Goal: Task Accomplishment & Management: Use online tool/utility

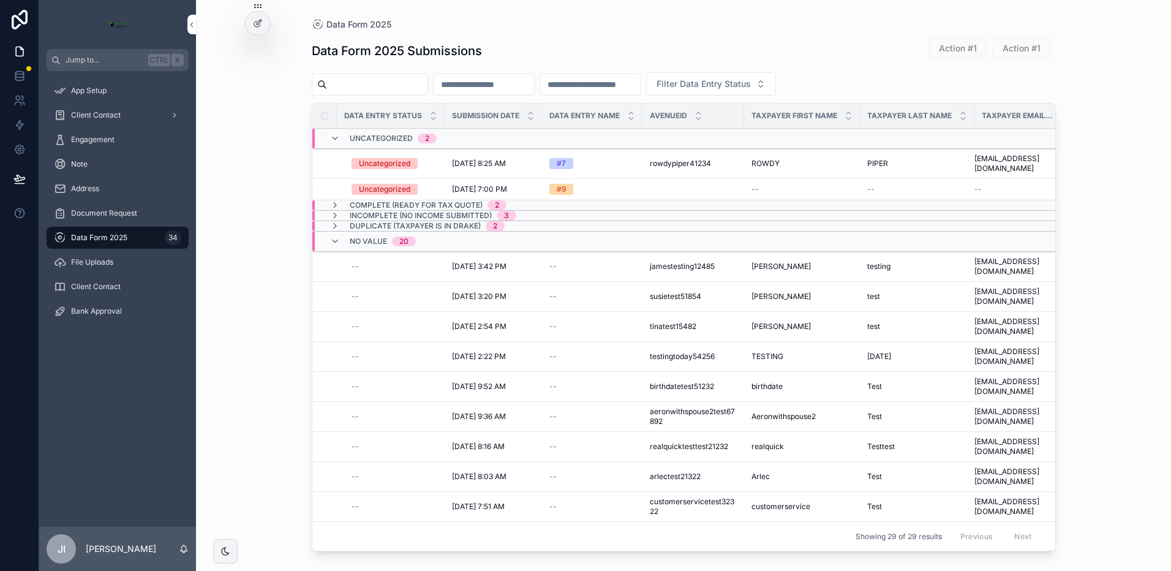
click at [479, 462] on td "[DATE] 8:03 AM [DATE] 8:03 AM" at bounding box center [493, 477] width 97 height 30
click at [475, 472] on span "[DATE] 8:03 AM" at bounding box center [479, 477] width 55 height 10
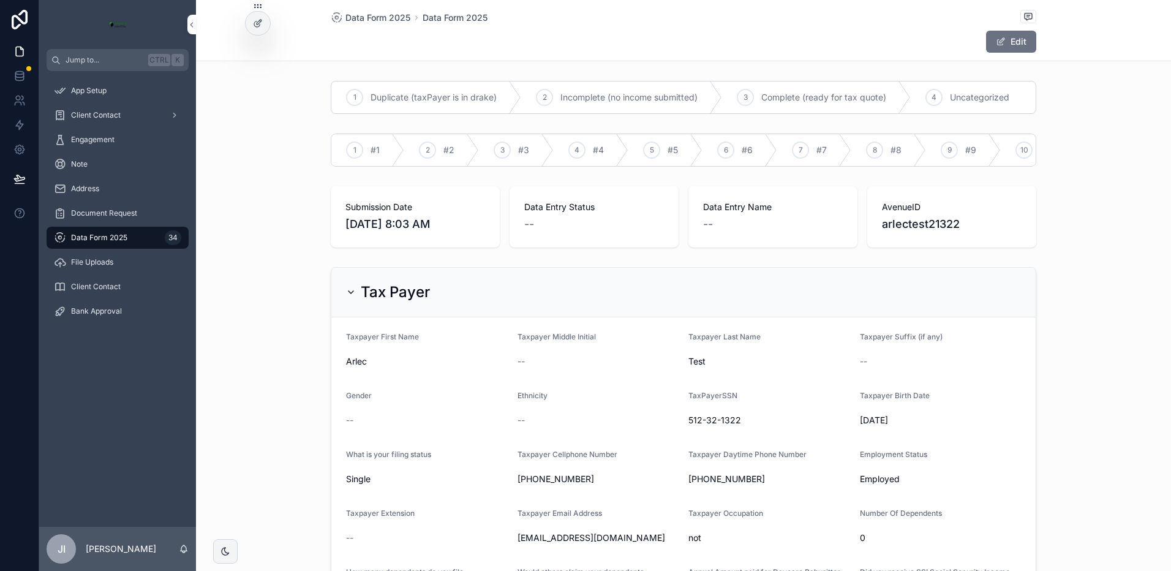
click at [937, 94] on div "4" at bounding box center [934, 97] width 17 height 17
click at [668, 149] on span "#5" at bounding box center [673, 150] width 10 height 12
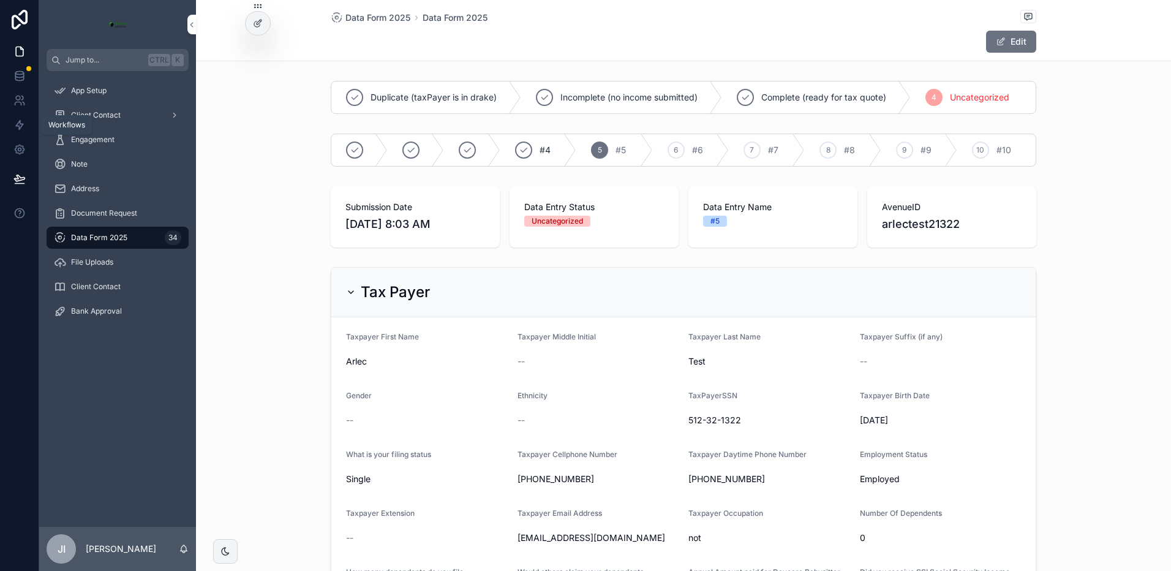
click at [20, 127] on icon at bounding box center [19, 125] width 12 height 12
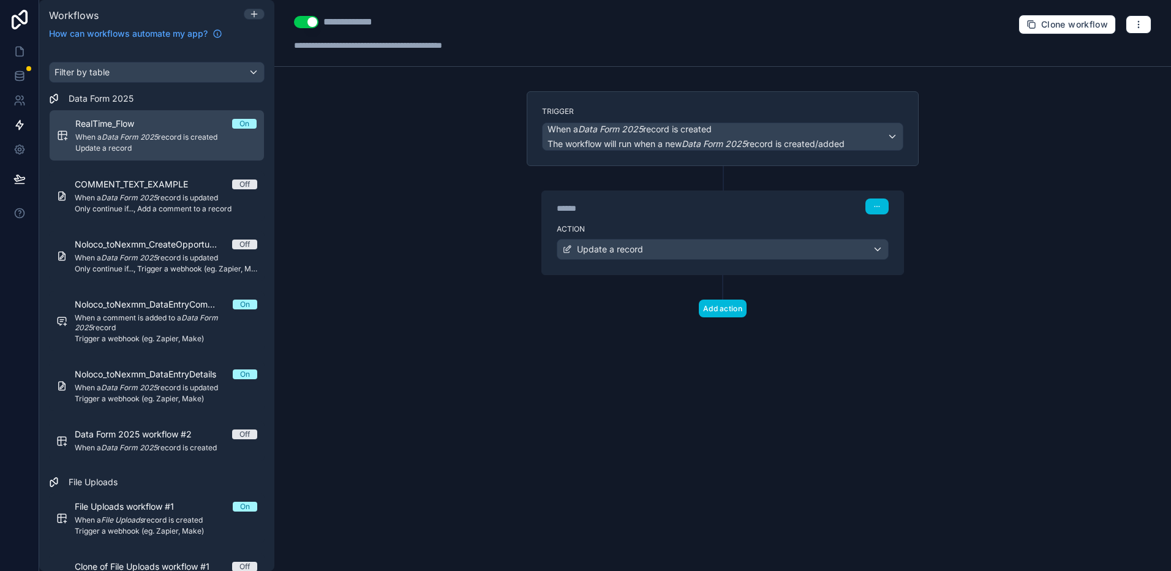
click at [163, 315] on span "When a comment is added to a Data Form 2025 record" at bounding box center [166, 323] width 183 height 20
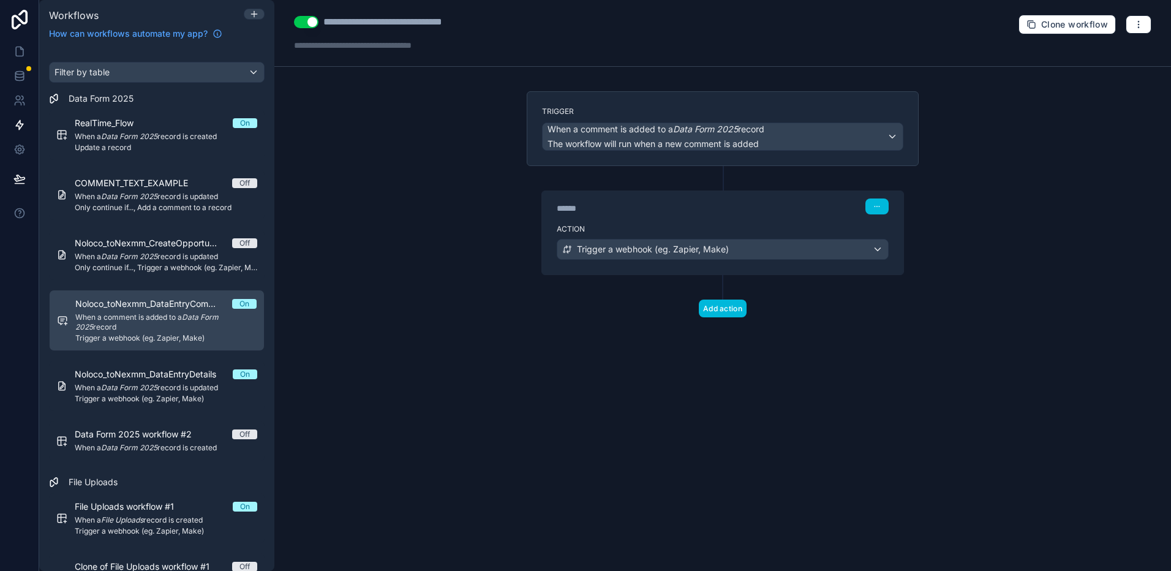
click at [170, 382] on div "Noloco_toNexmm_DataEntryDetails On When a Data Form 2025 record is updated Trig…" at bounding box center [166, 386] width 183 height 36
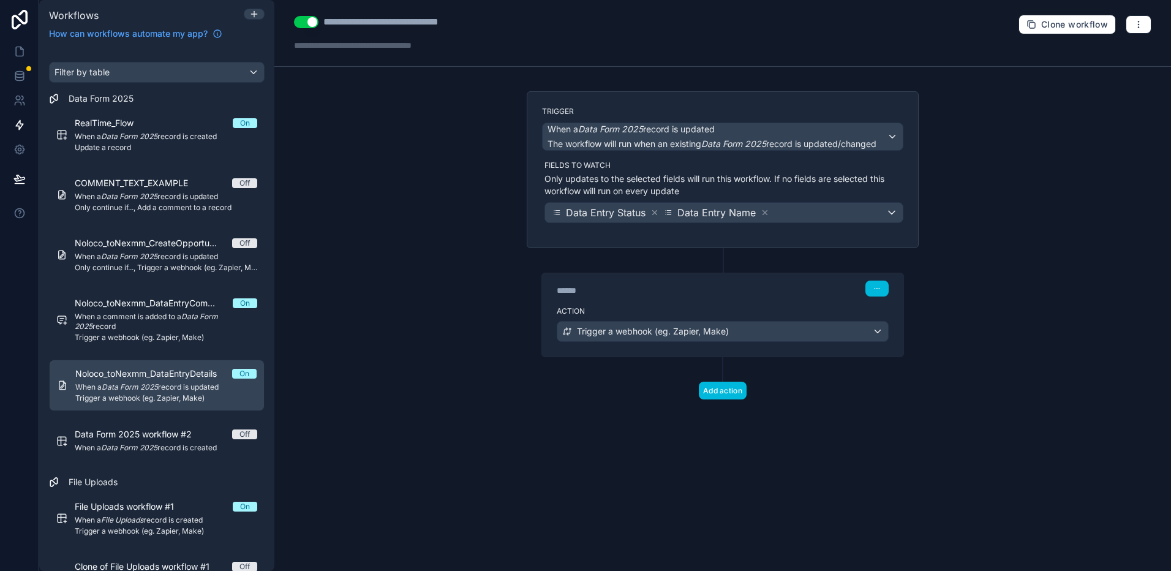
click at [793, 296] on div "****** Step 1" at bounding box center [722, 287] width 361 height 28
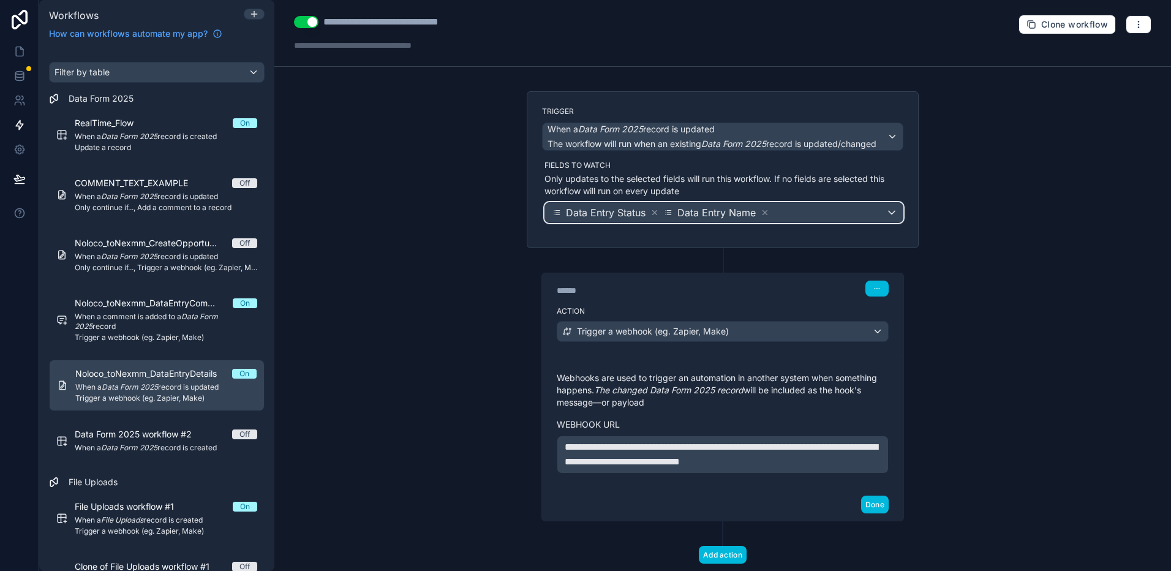
click at [887, 213] on div "Data Entry Status Data Entry Name" at bounding box center [724, 213] width 358 height 20
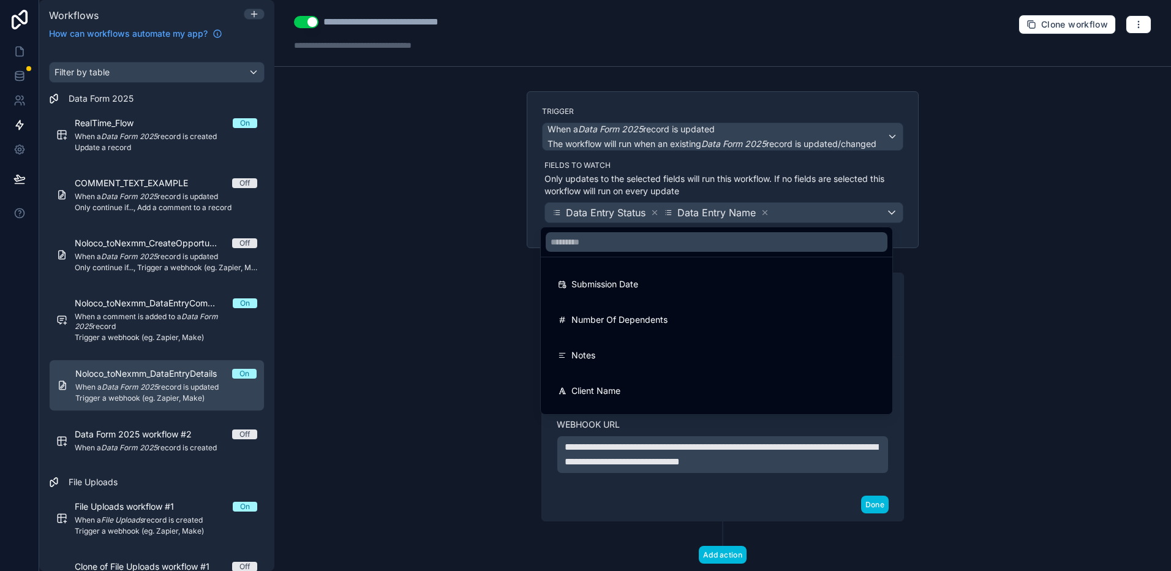
click at [902, 187] on div at bounding box center [585, 285] width 1171 height 571
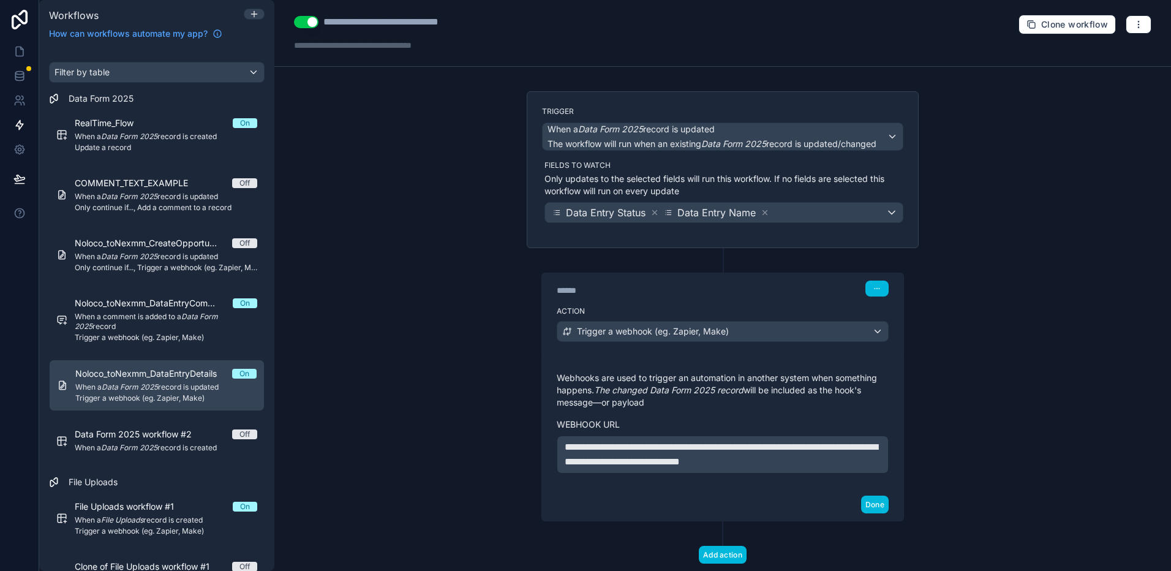
click at [752, 232] on div "Trigger When a Data Form 2025 record is updated The workflow will run when an e…" at bounding box center [723, 169] width 392 height 157
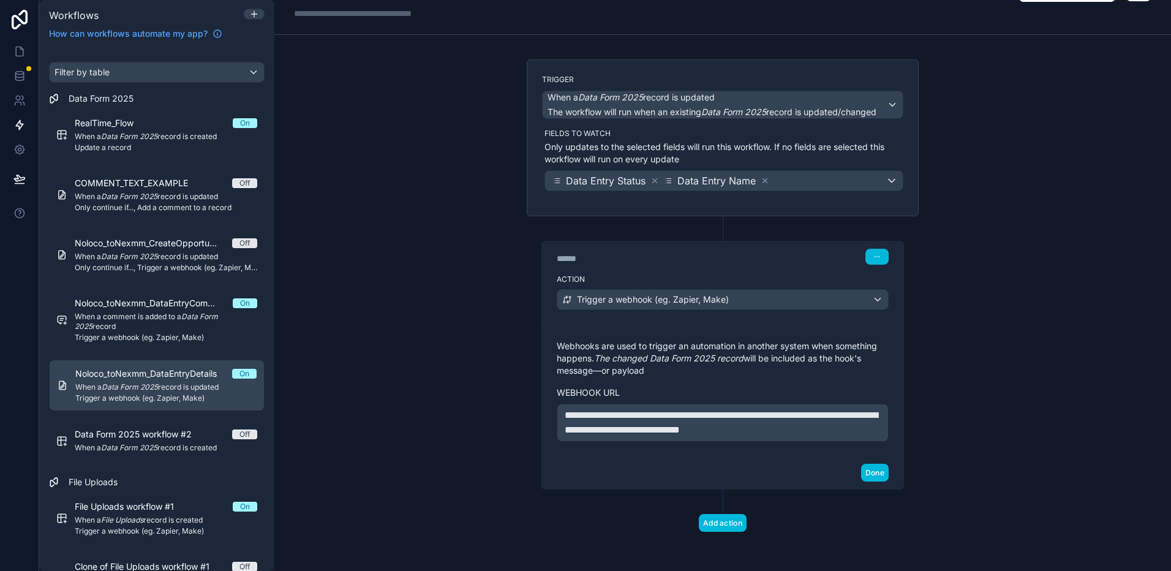
click at [825, 324] on div "Action Trigger a webhook (eg. Zapier, Make)" at bounding box center [722, 297] width 361 height 55
click at [818, 209] on div "Trigger When a Data Form 2025 record is updated The workflow will run when an e…" at bounding box center [723, 137] width 392 height 157
click at [757, 196] on div "Trigger When a Data Form 2025 record is updated The workflow will run when an e…" at bounding box center [723, 137] width 392 height 157
click at [866, 180] on div "Data Entry Status Data Entry Name" at bounding box center [724, 181] width 358 height 20
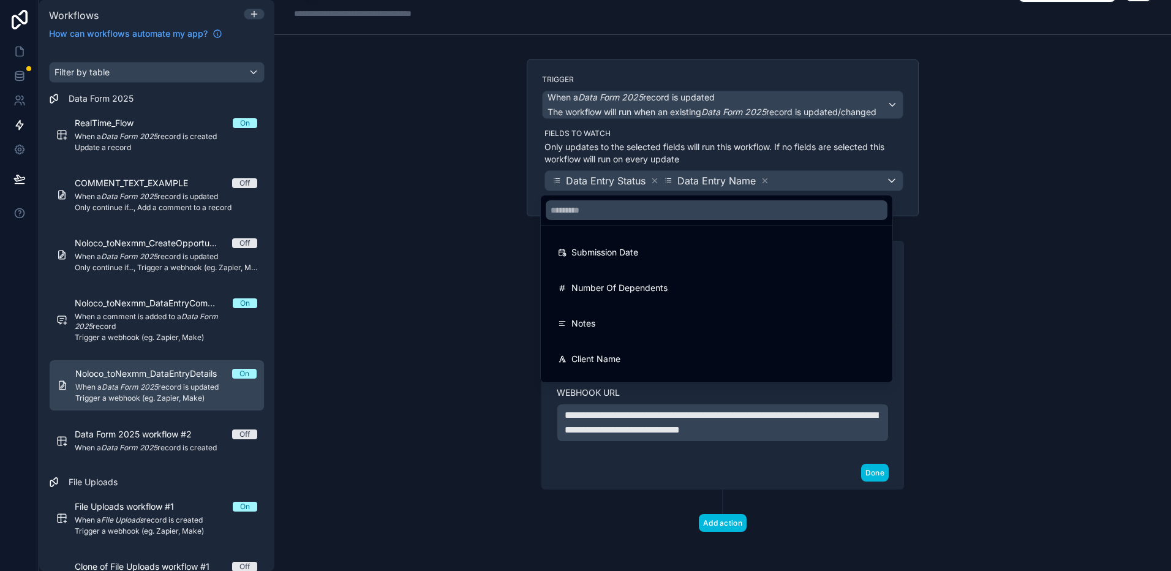
click at [905, 139] on div at bounding box center [585, 285] width 1171 height 571
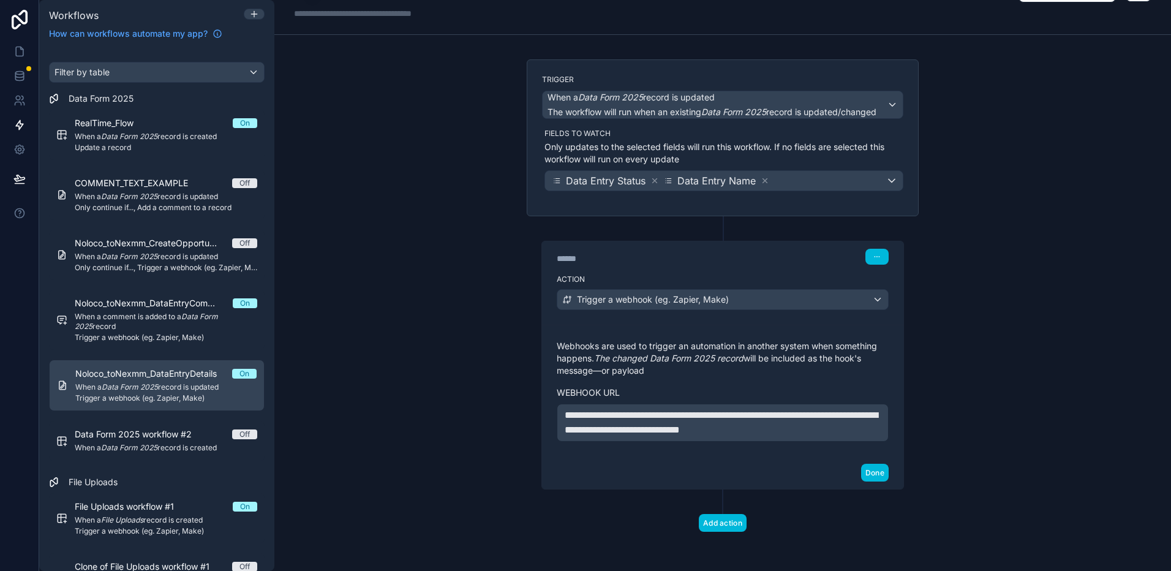
scroll to position [0, 0]
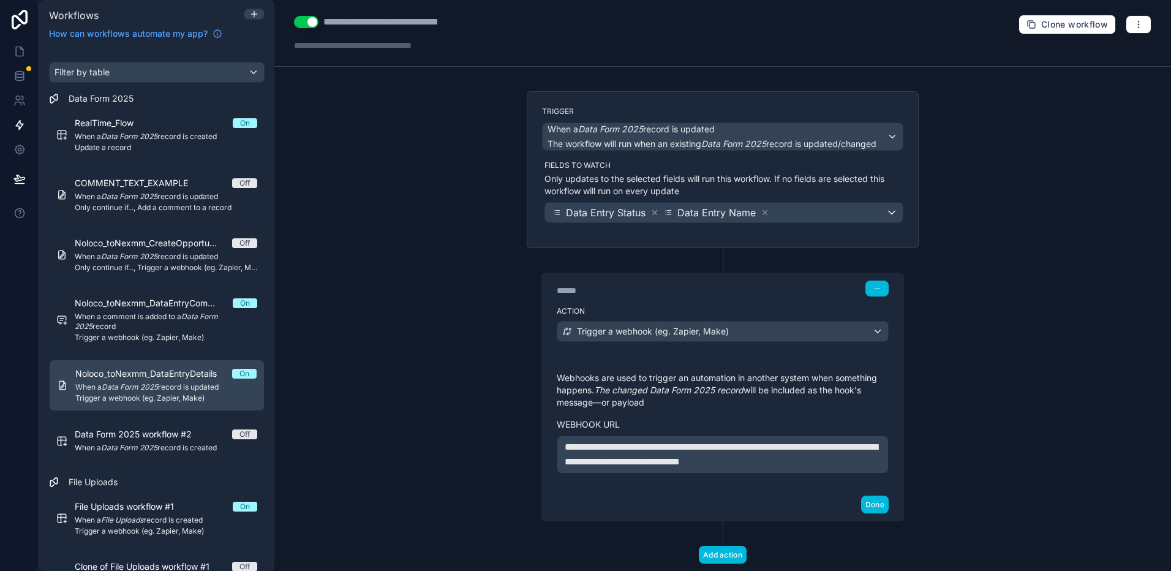
click at [203, 321] on span "When a comment is added to a Data Form 2025 record" at bounding box center [166, 322] width 183 height 20
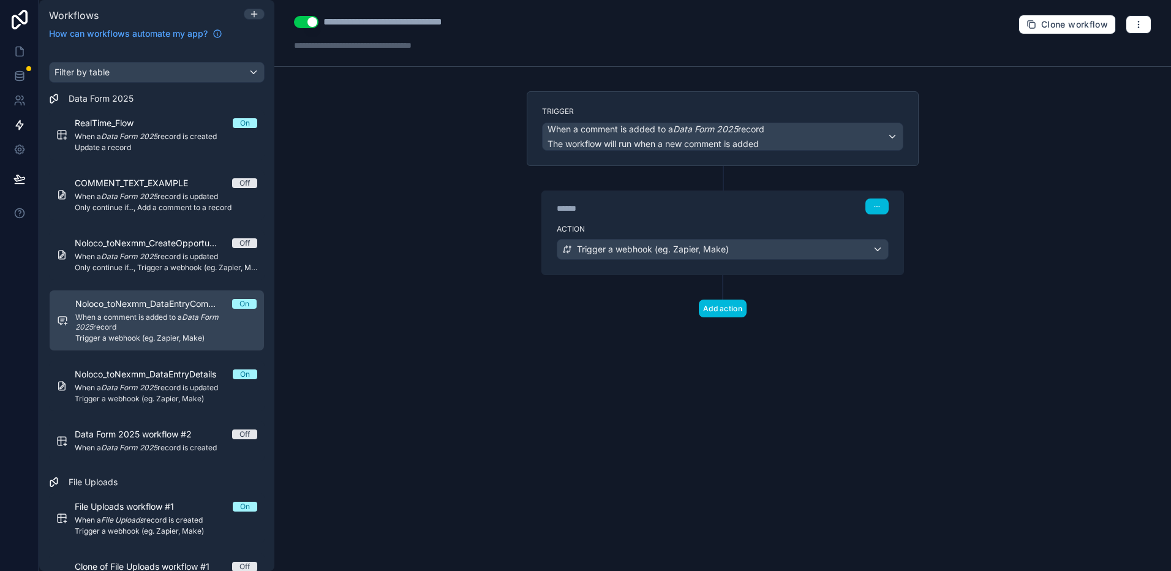
click at [865, 267] on div "Action Trigger a webhook (eg. Zapier, Make)" at bounding box center [722, 246] width 361 height 55
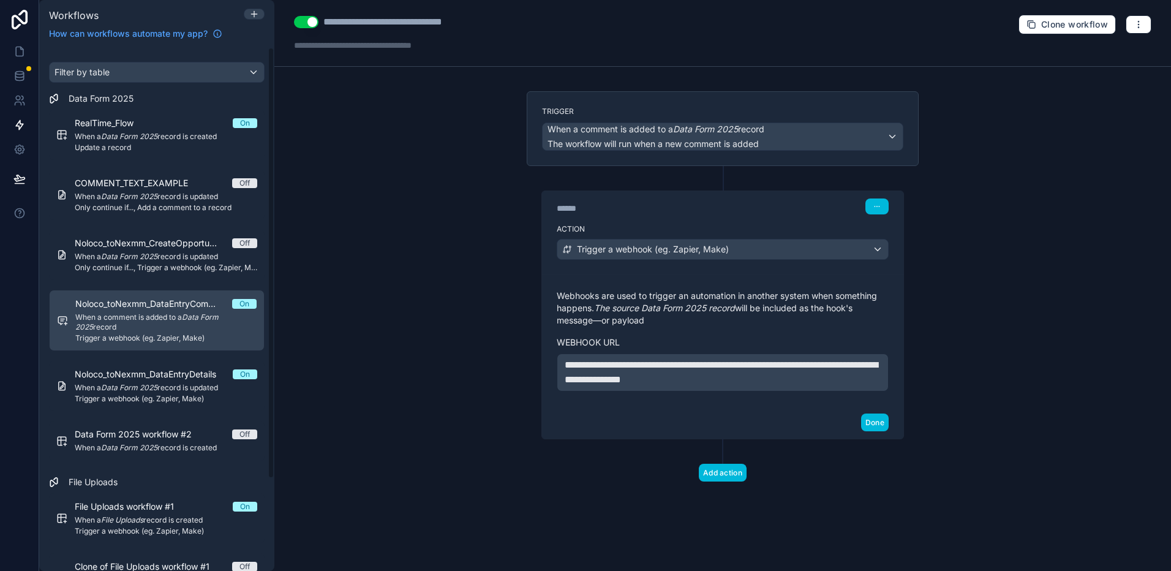
click at [153, 402] on span "Trigger a webhook (eg. Zapier, Make)" at bounding box center [166, 399] width 183 height 10
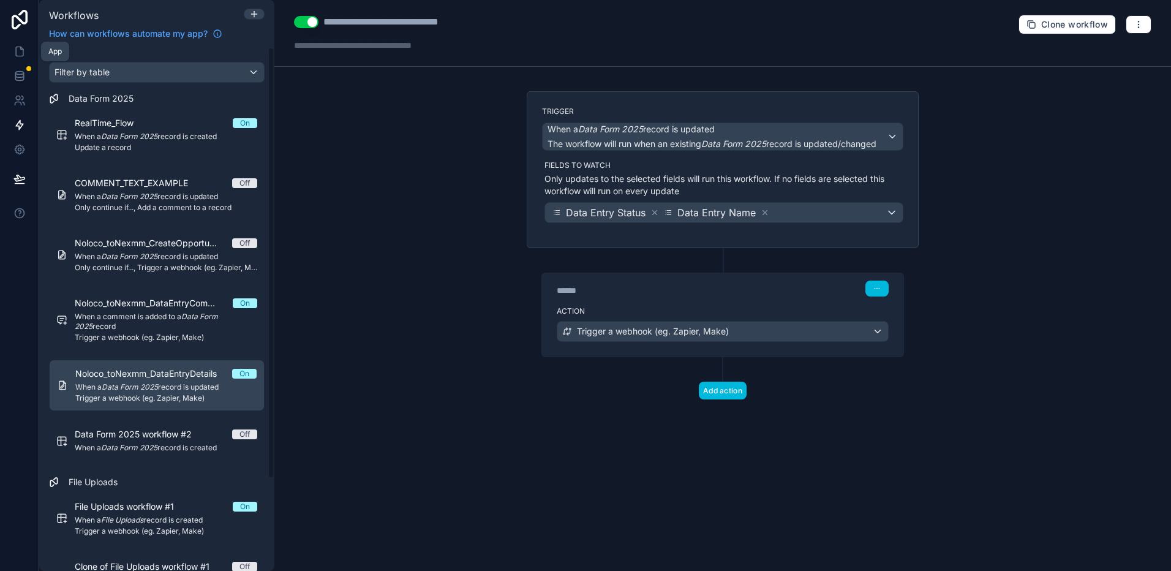
click at [19, 47] on icon at bounding box center [19, 51] width 7 height 9
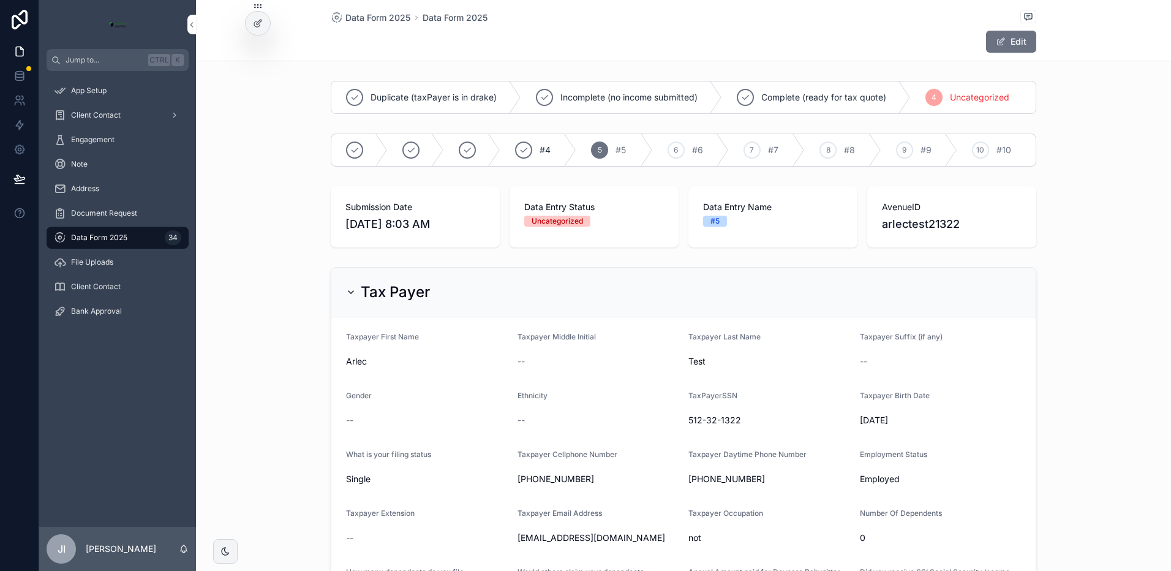
click at [380, 15] on span "Data Form 2025" at bounding box center [377, 18] width 65 height 12
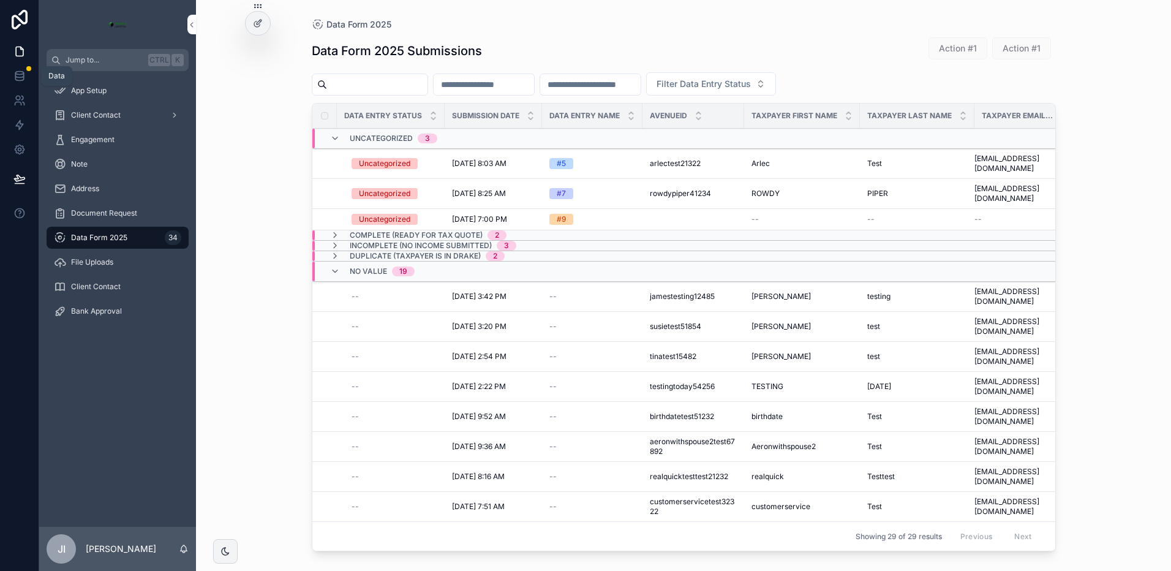
click at [22, 74] on icon at bounding box center [19, 73] width 8 height 3
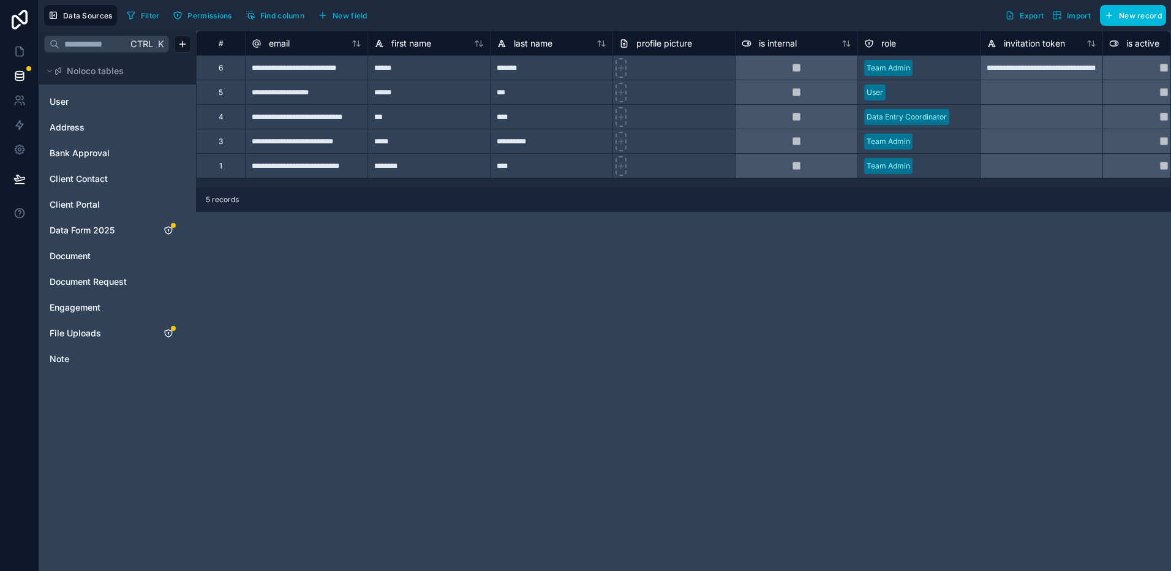
click at [97, 228] on span "Data Form 2025" at bounding box center [82, 230] width 65 height 12
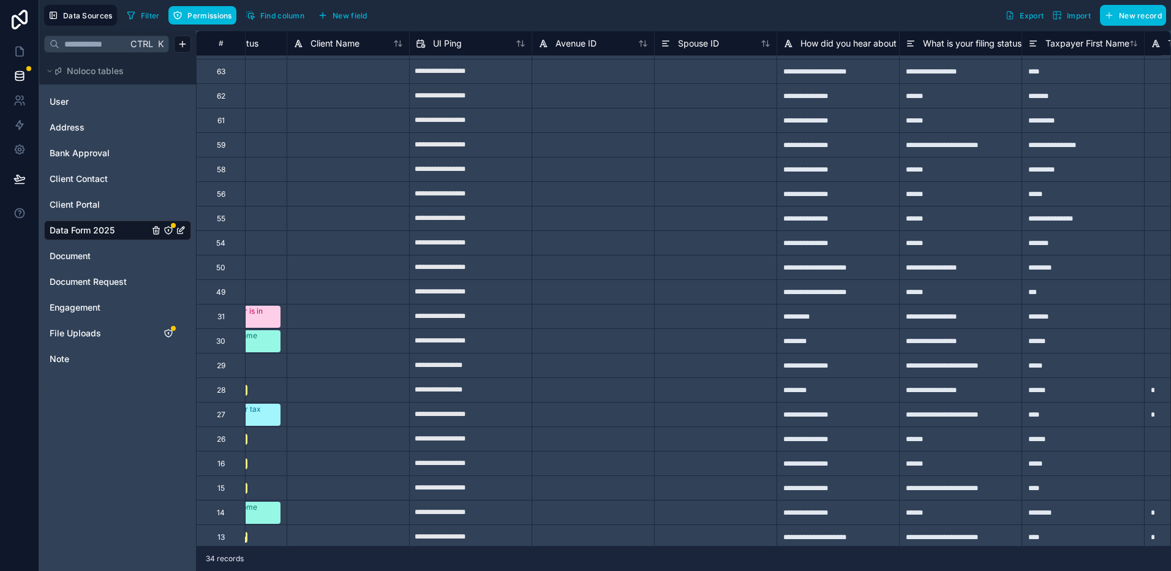
scroll to position [0, 571]
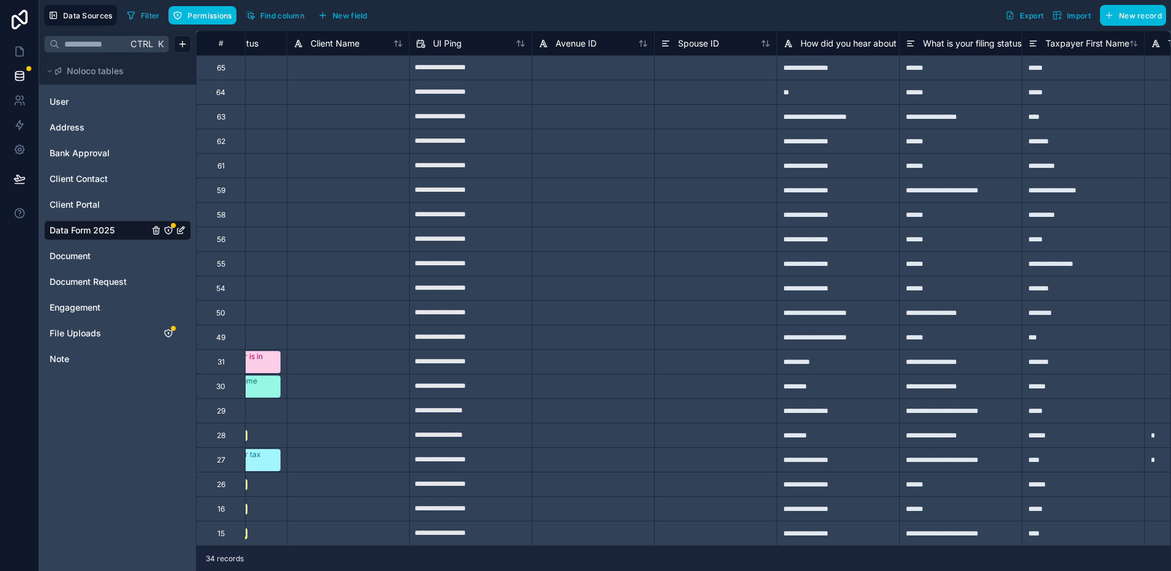
click at [611, 47] on div "Avenue ID" at bounding box center [593, 43] width 110 height 15
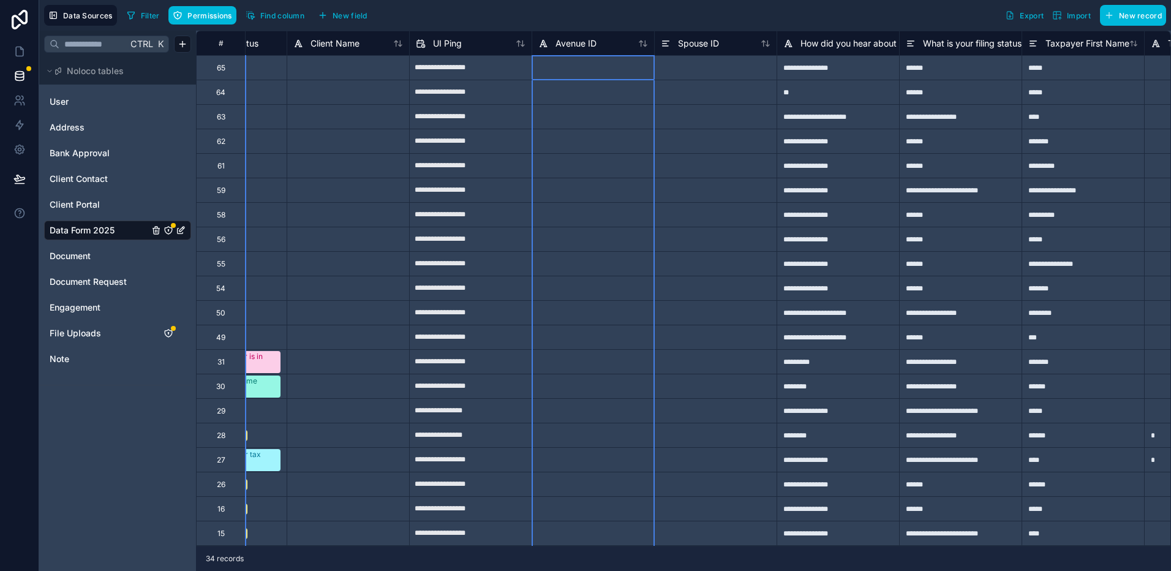
click at [603, 48] on div "Avenue ID" at bounding box center [593, 43] width 110 height 15
click at [604, 42] on div "Avenue ID" at bounding box center [593, 43] width 110 height 15
click at [626, 21] on div "Filter Permissions Find column New field Export Import New record" at bounding box center [644, 15] width 1044 height 21
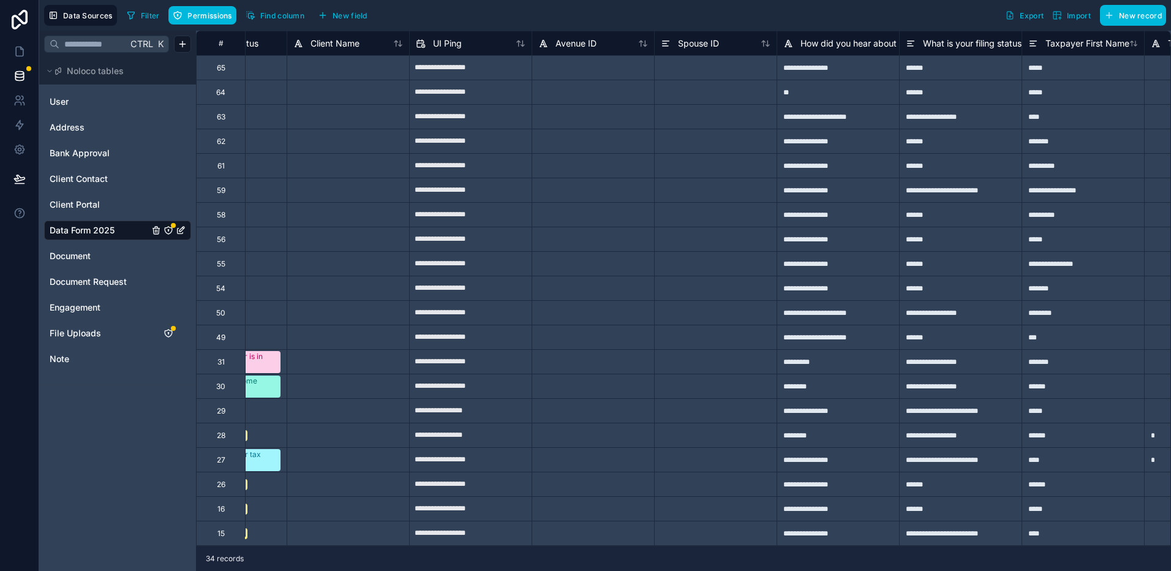
click at [612, 43] on div "Avenue ID" at bounding box center [593, 43] width 110 height 15
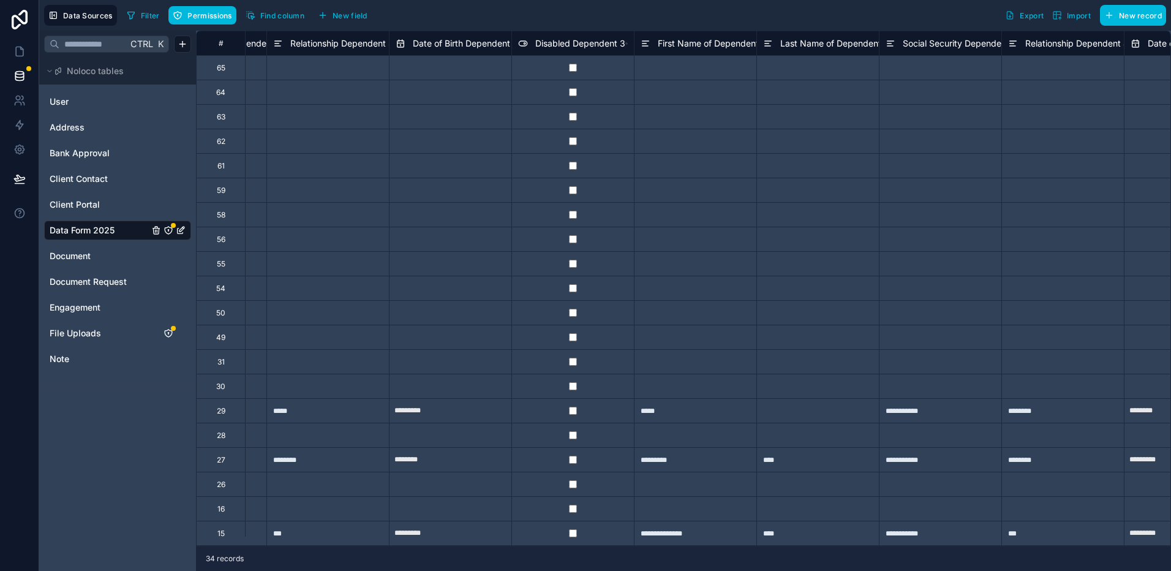
scroll to position [0, 7871]
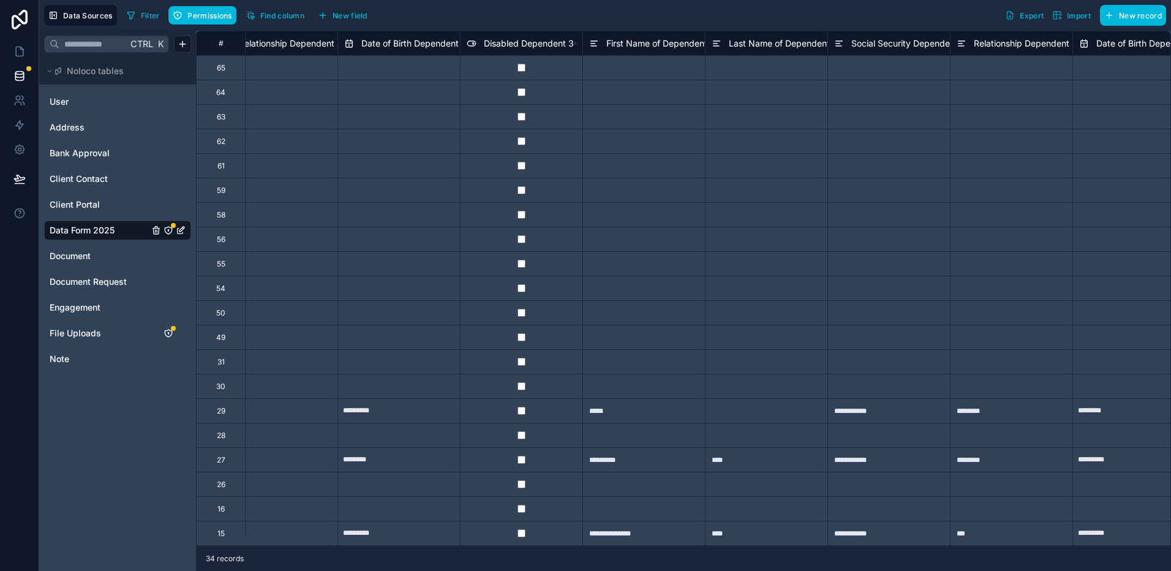
click at [293, 11] on span "Find column" at bounding box center [282, 15] width 44 height 9
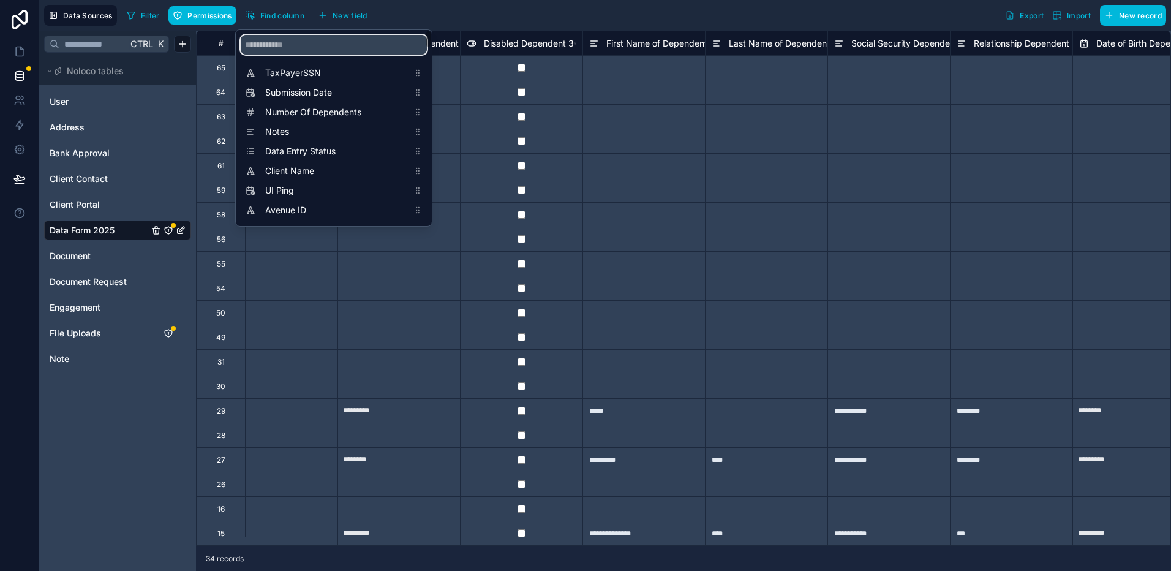
click at [304, 49] on input "scrollable content" at bounding box center [334, 45] width 186 height 20
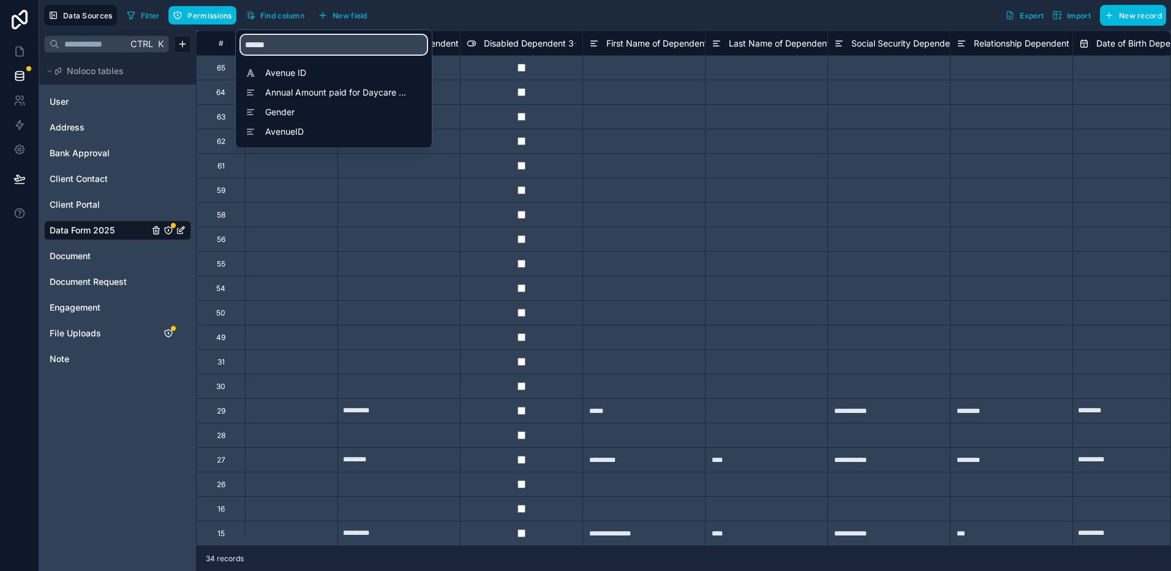
type input "******"
click at [295, 133] on span "AvenueID" at bounding box center [336, 132] width 143 height 12
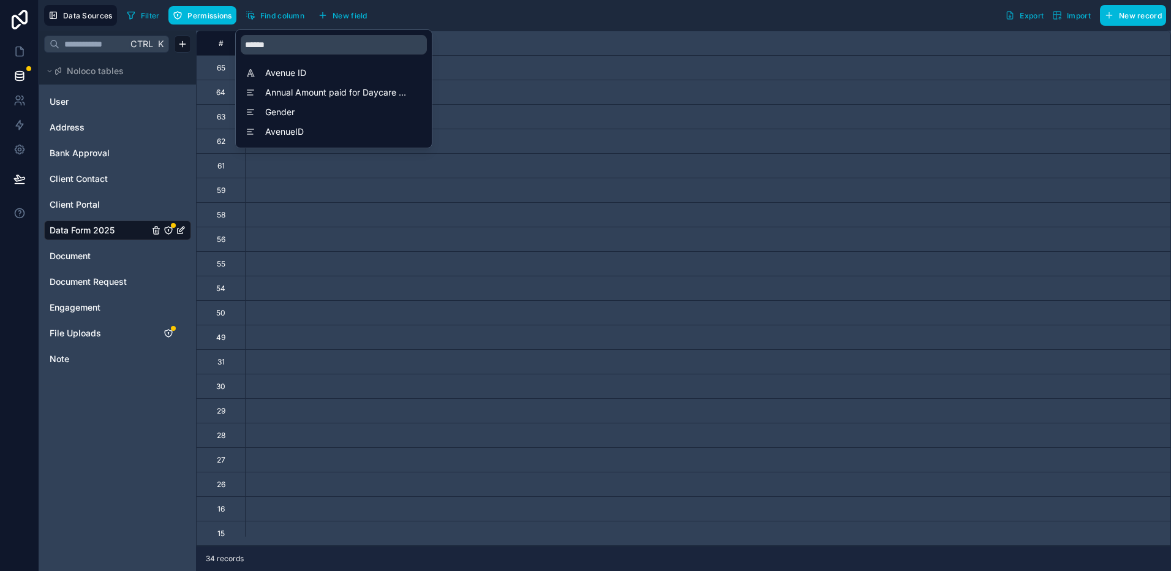
scroll to position [0, 12070]
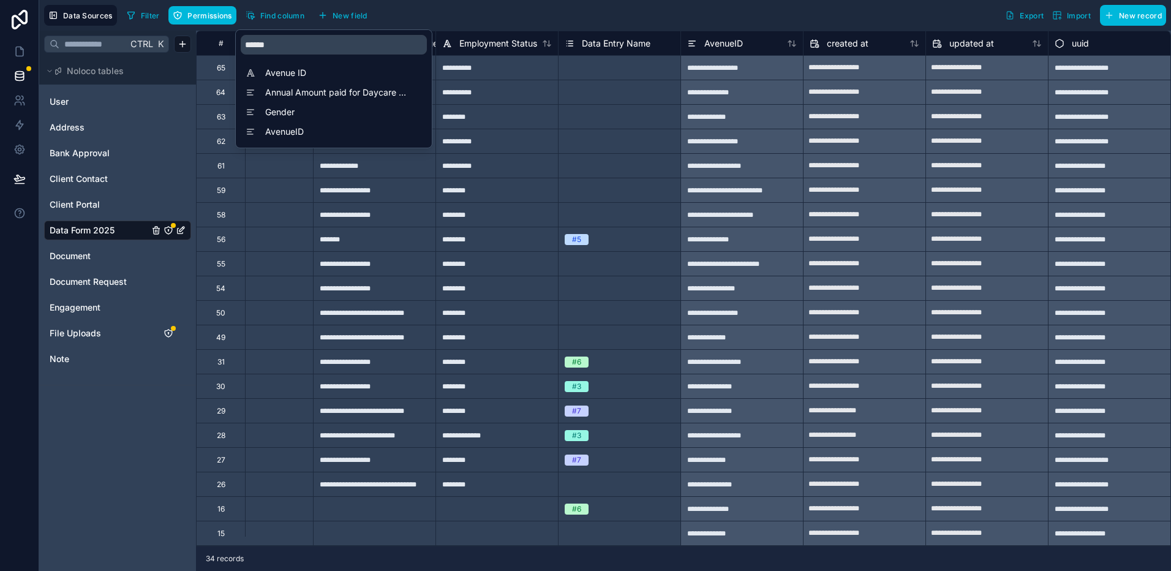
click at [293, 70] on span "Avenue ID" at bounding box center [336, 73] width 143 height 12
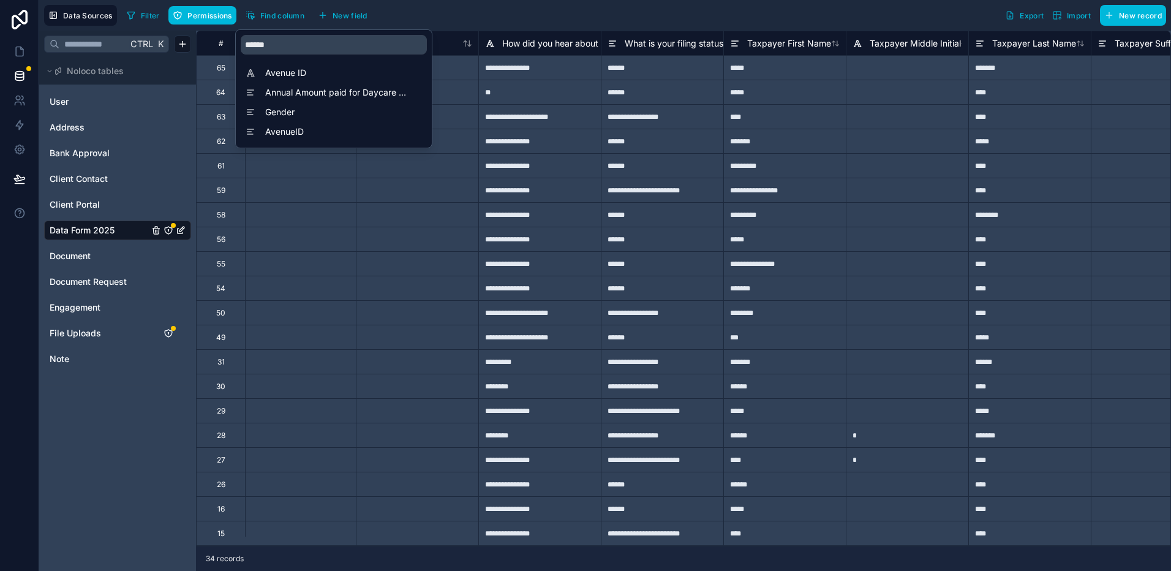
scroll to position [0, 858]
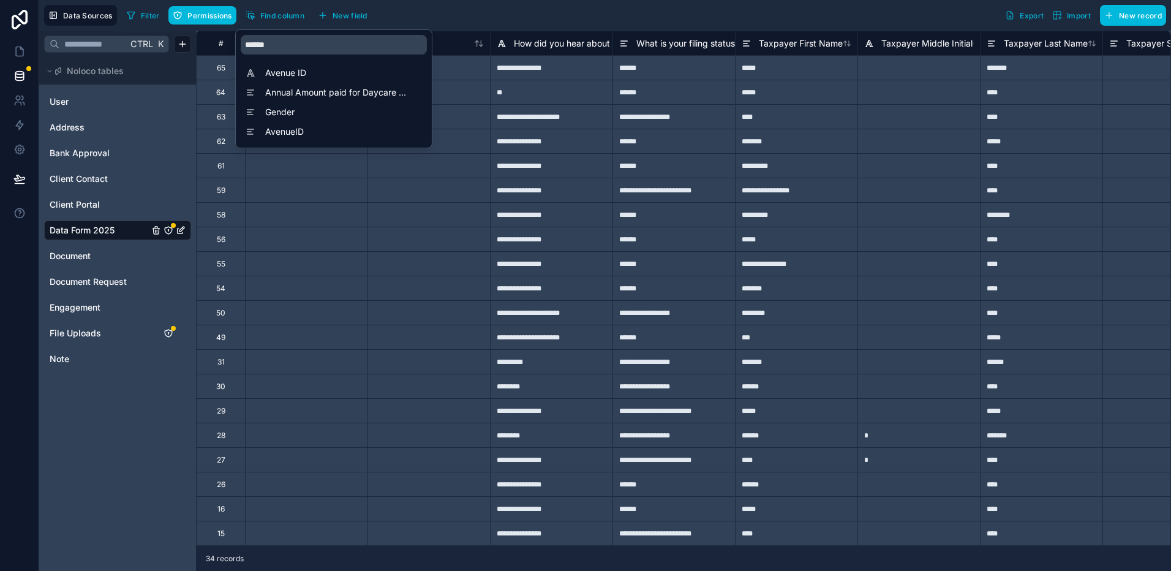
click at [442, 12] on div "Filter Permissions Find column New field Export Import New record" at bounding box center [644, 15] width 1044 height 21
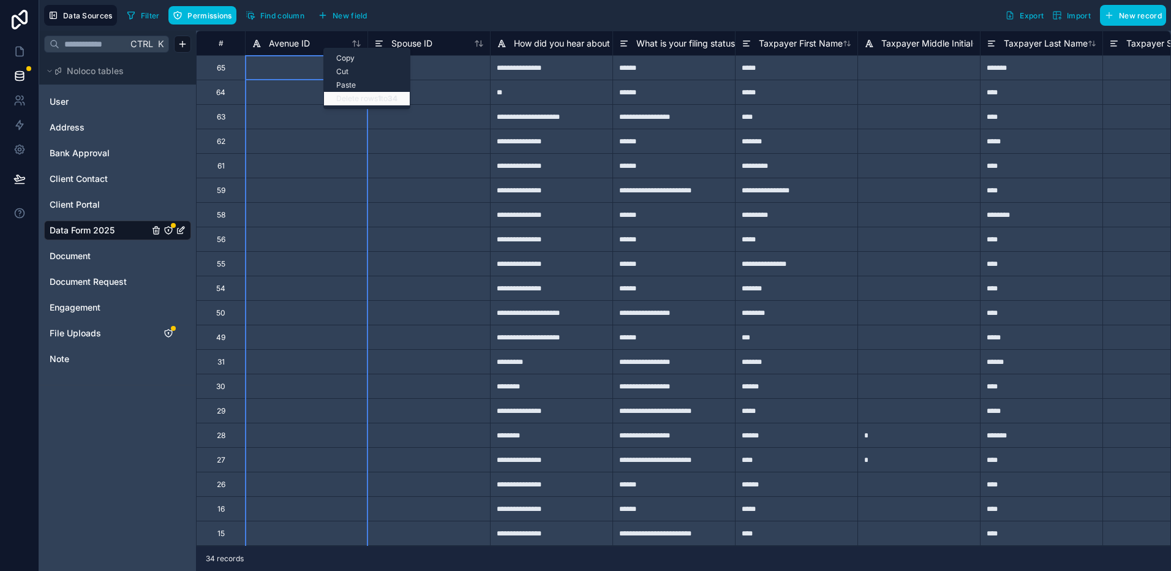
click at [342, 98] on div "Delete rows 1 to 34" at bounding box center [367, 98] width 86 height 13
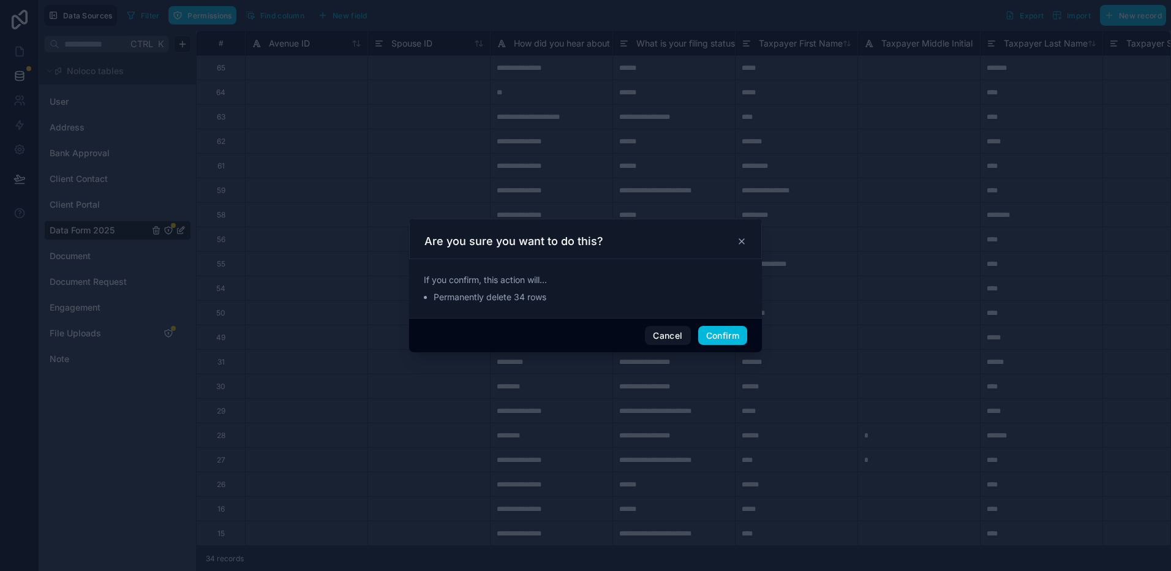
click at [655, 330] on button "Cancel" at bounding box center [667, 336] width 45 height 20
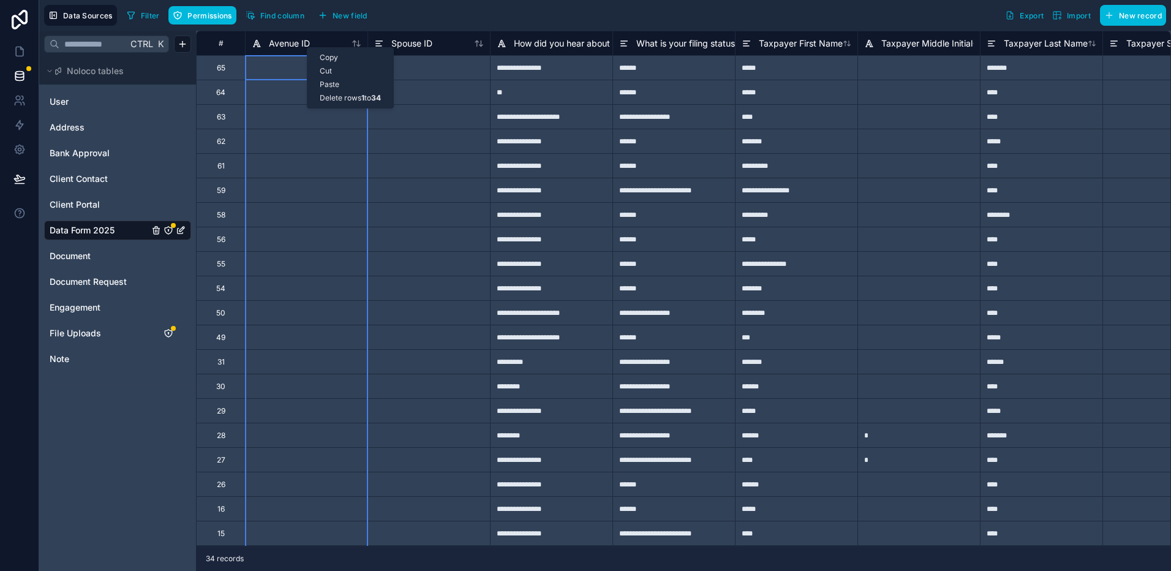
click at [292, 40] on span "Avenue ID" at bounding box center [289, 43] width 41 height 12
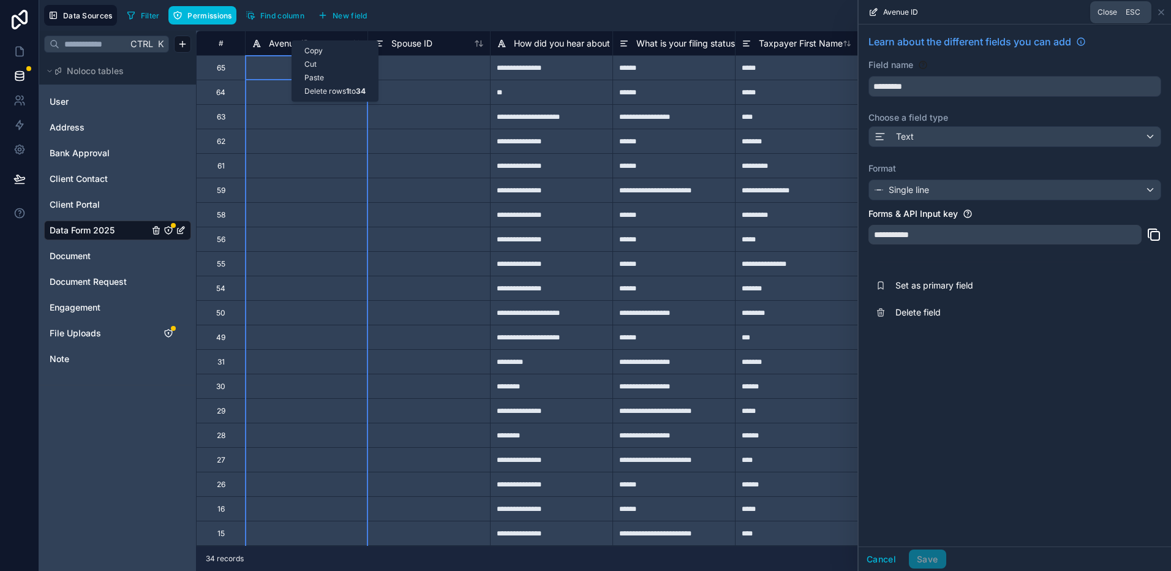
click at [1158, 7] on icon at bounding box center [1162, 12] width 10 height 10
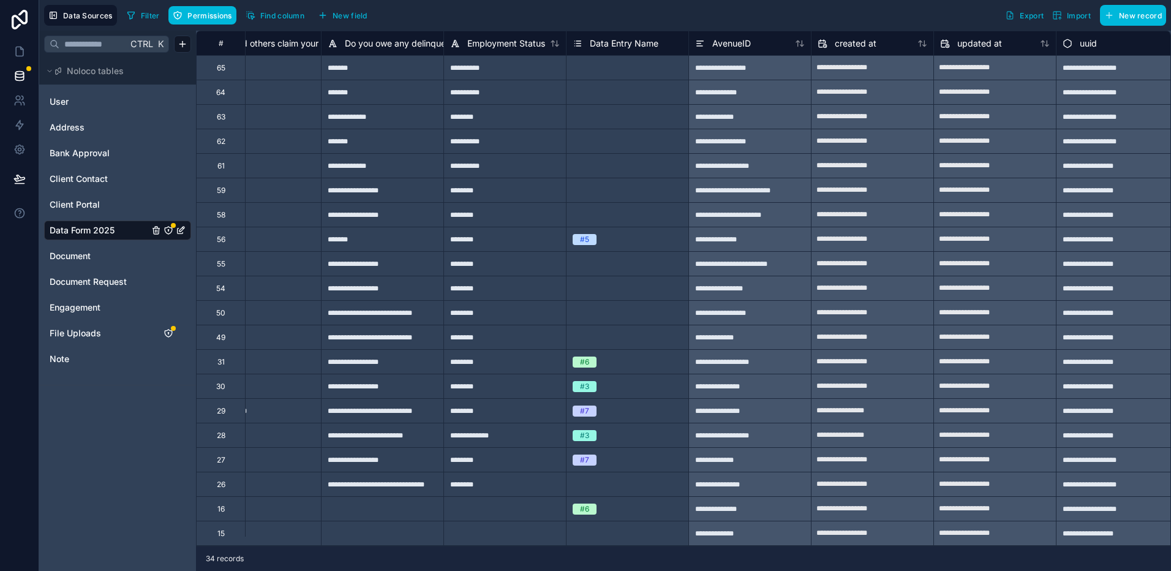
scroll to position [0, 12070]
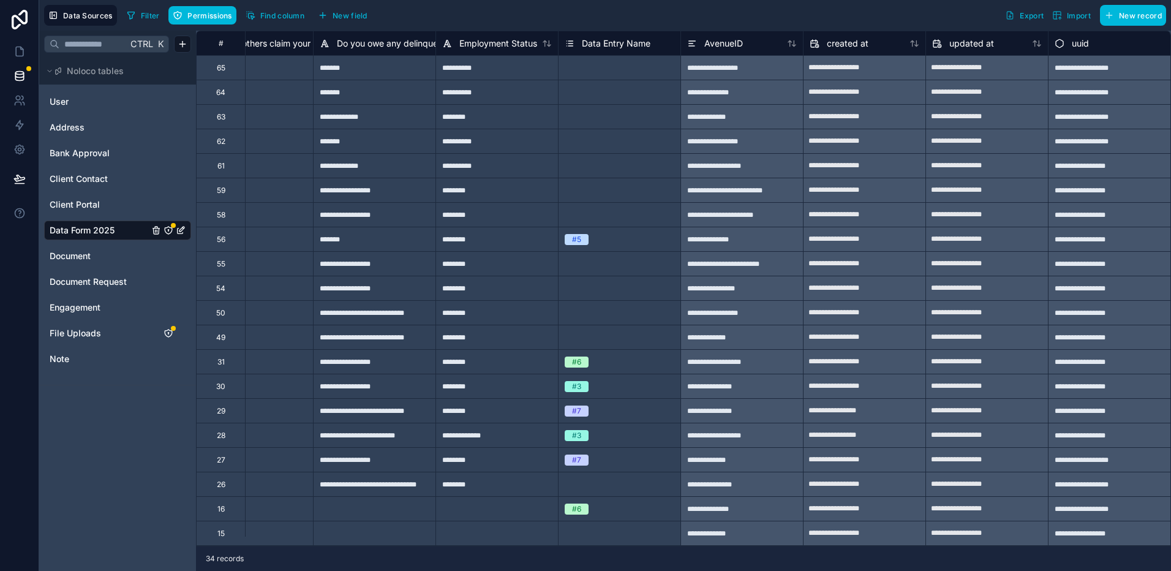
click at [743, 45] on div "AvenueID" at bounding box center [742, 43] width 110 height 15
click at [738, 43] on div "AvenueID" at bounding box center [742, 43] width 110 height 15
click at [15, 123] on icon at bounding box center [19, 125] width 12 height 12
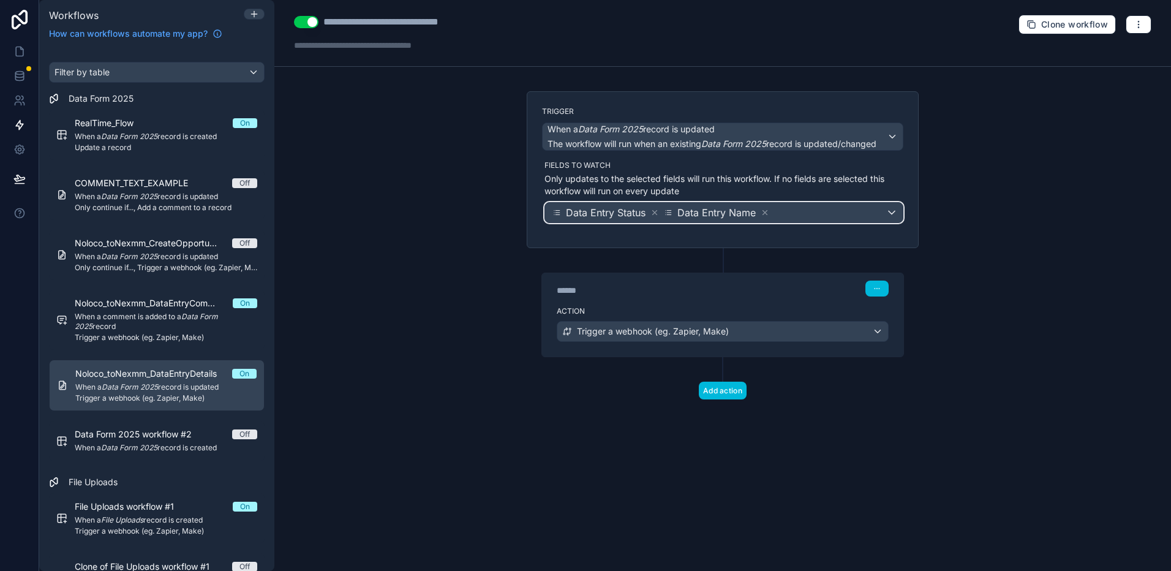
click at [813, 214] on div "Data Entry Status Data Entry Name" at bounding box center [724, 213] width 358 height 20
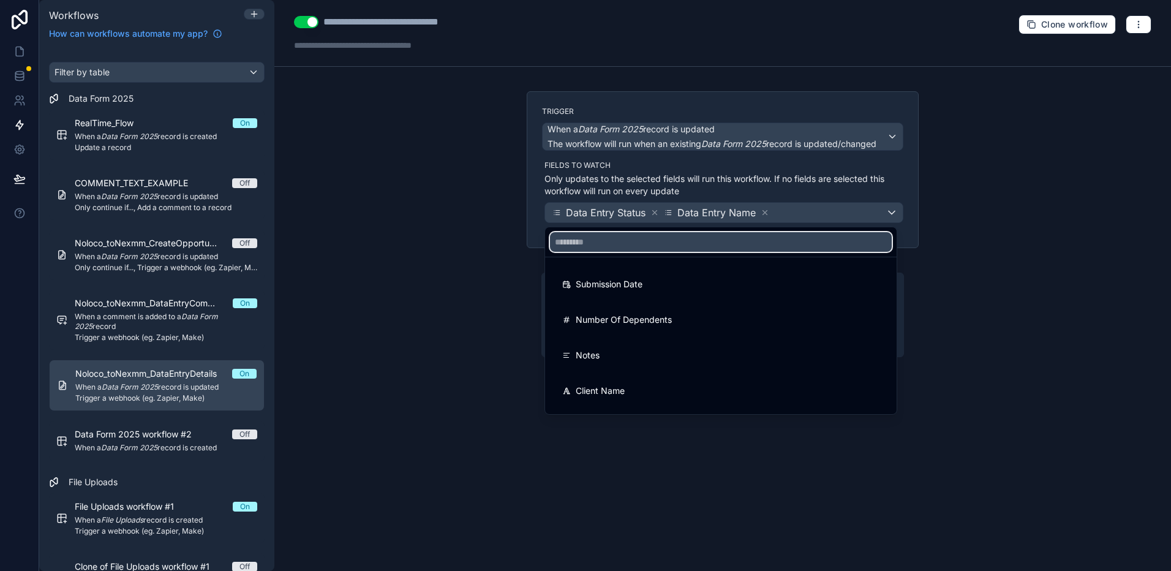
click at [676, 246] on input "text" at bounding box center [721, 242] width 342 height 20
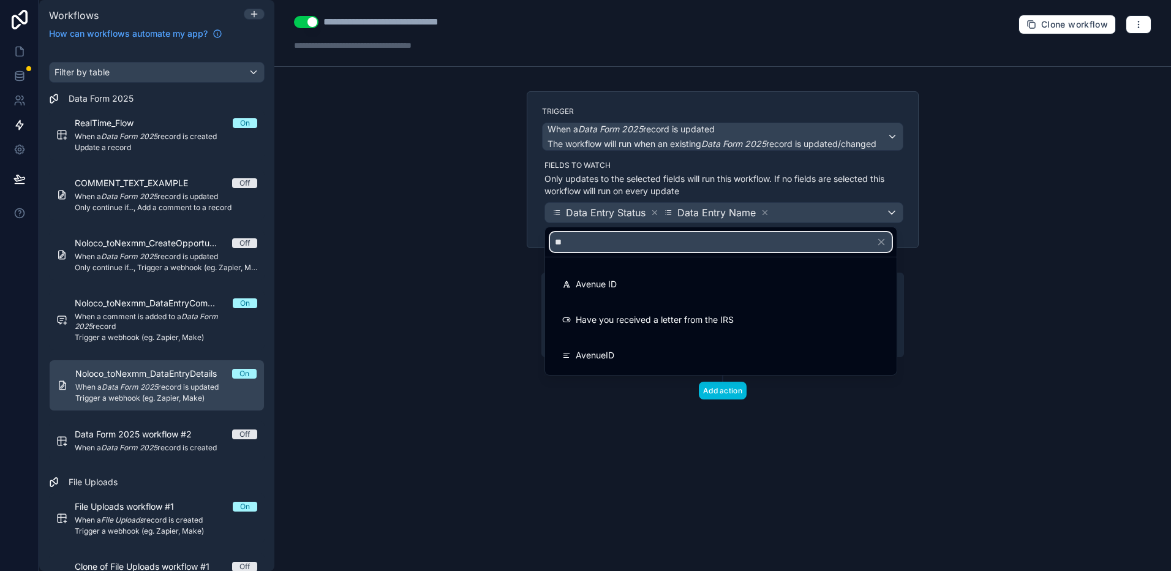
type input "**"
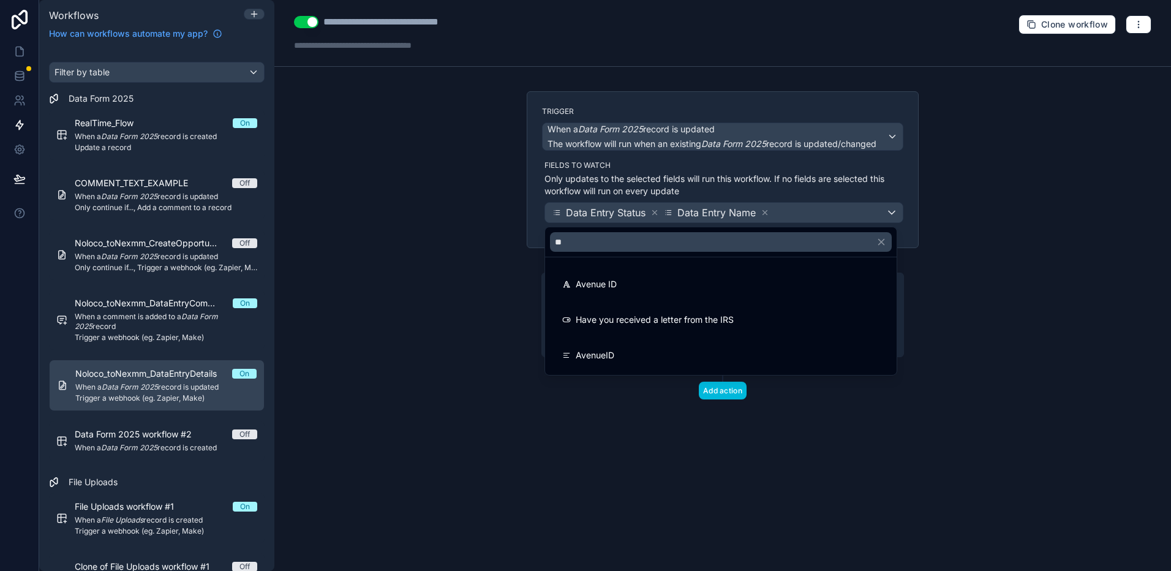
click at [606, 351] on span "AvenueID" at bounding box center [595, 355] width 39 height 15
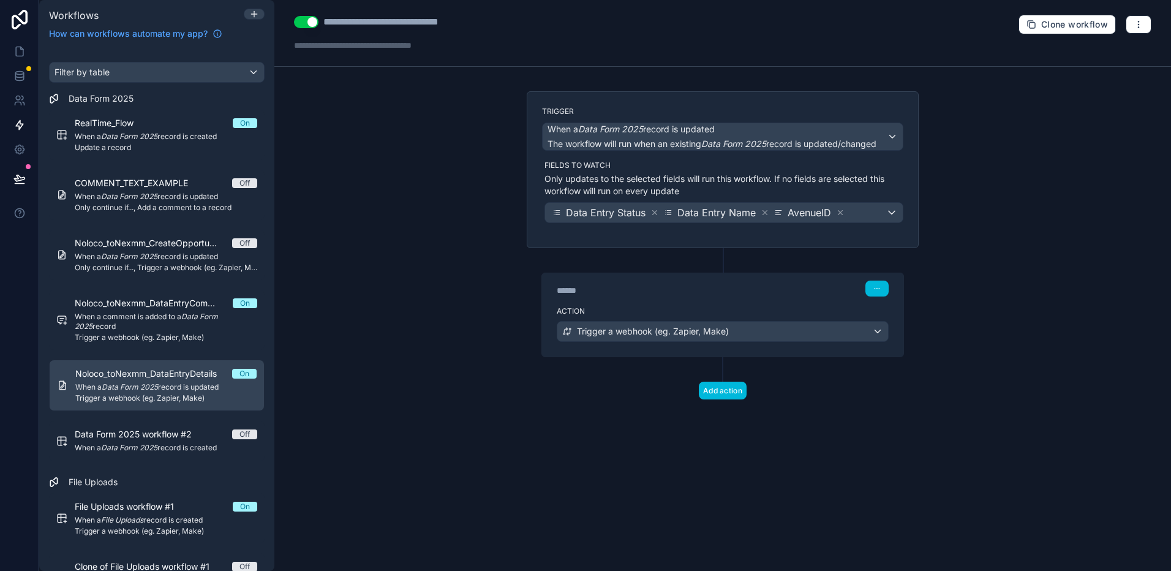
click at [832, 355] on div "Action Trigger a webhook (eg. Zapier, Make)" at bounding box center [722, 328] width 361 height 55
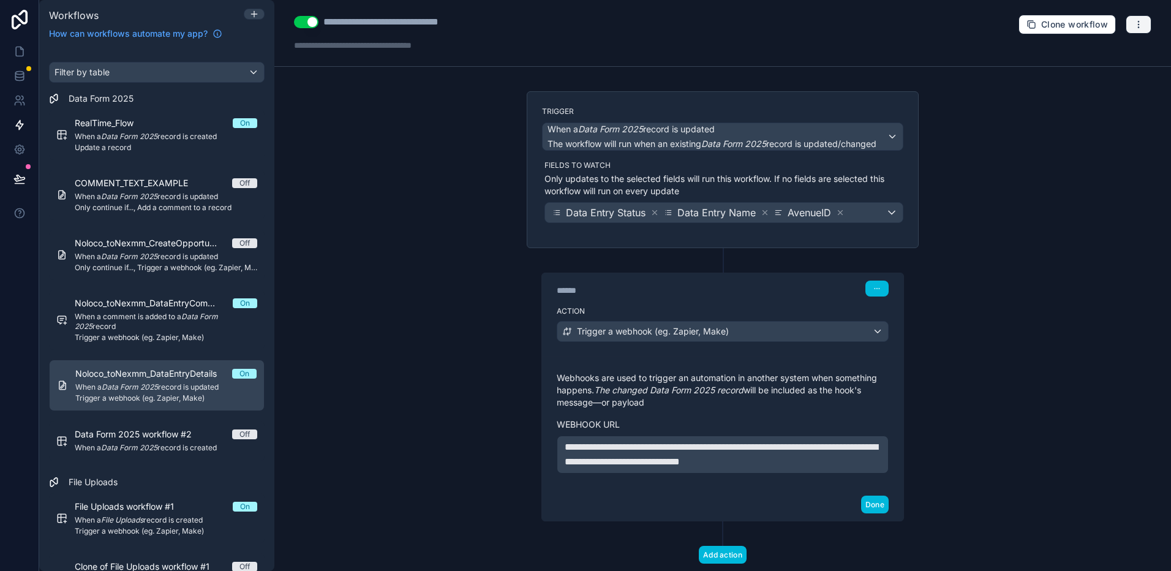
click at [1134, 23] on icon "button" at bounding box center [1139, 25] width 10 height 10
click at [1047, 176] on div "**********" at bounding box center [722, 285] width 897 height 571
